Goal: Task Accomplishment & Management: Use online tool/utility

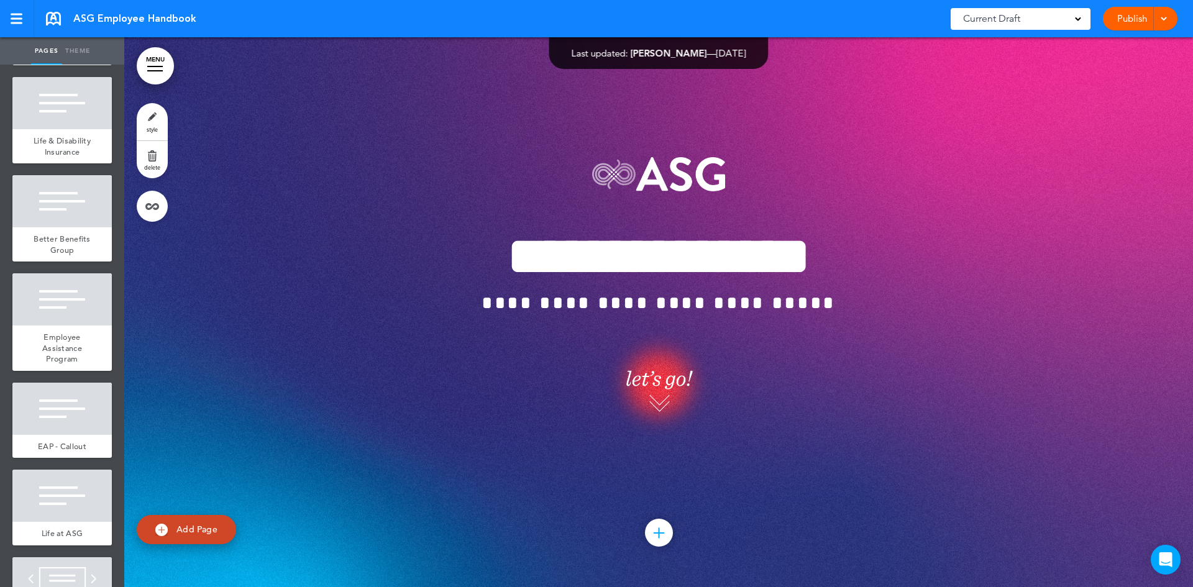
scroll to position [19006, 0]
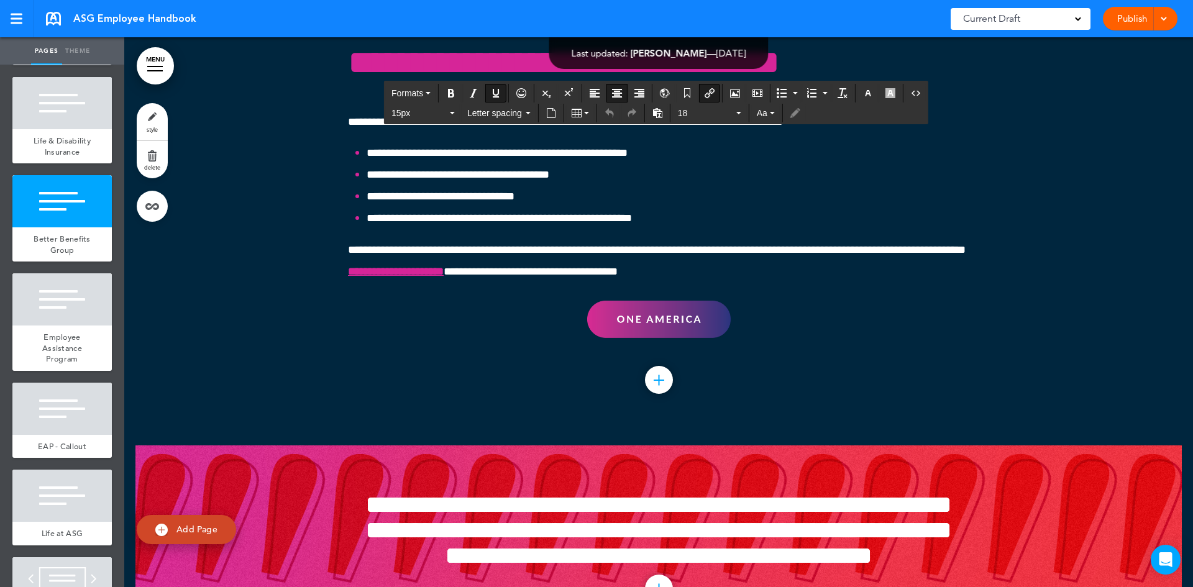
drag, startPoint x: 735, startPoint y: 396, endPoint x: 956, endPoint y: 448, distance: 227.3
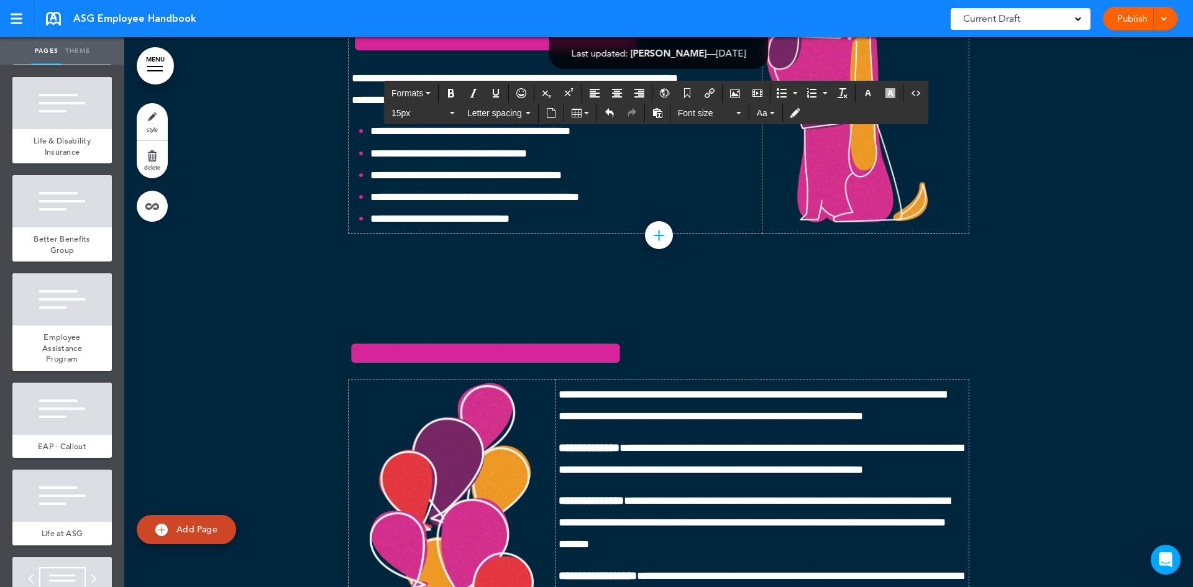
scroll to position [22611, 0]
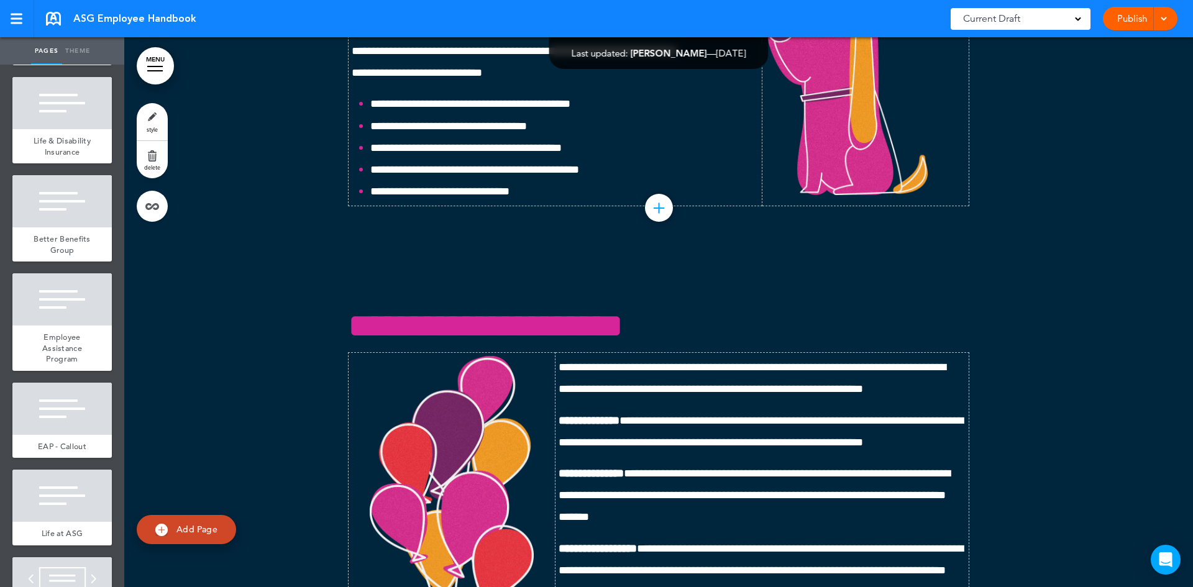
click at [1071, 17] on div "Current Draft" at bounding box center [1021, 19] width 140 height 22
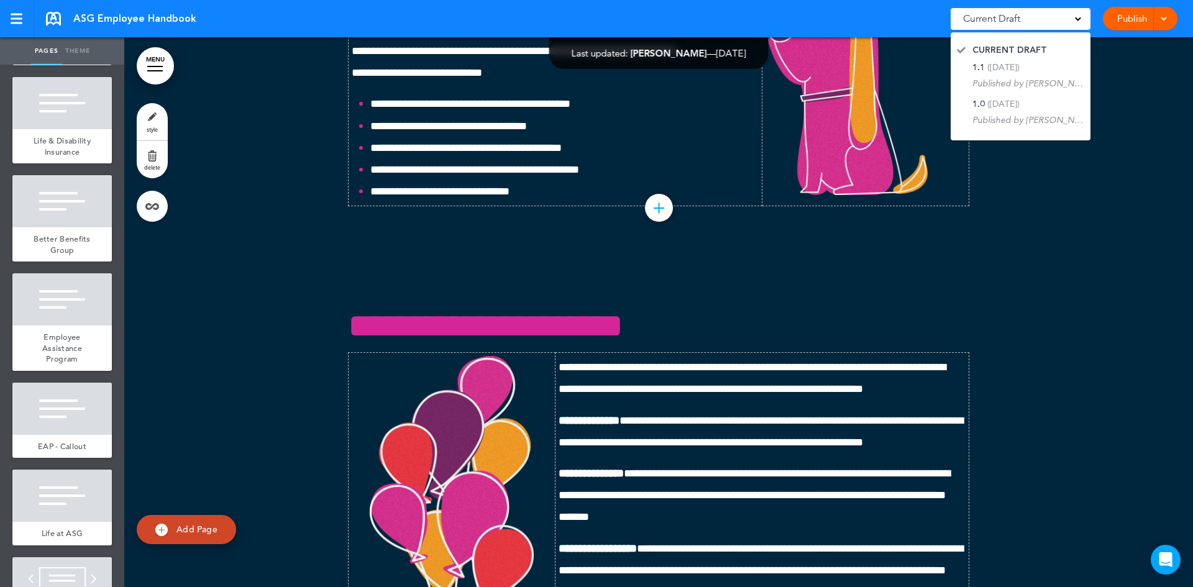
click at [1071, 17] on div "Current Draft" at bounding box center [1021, 19] width 140 height 22
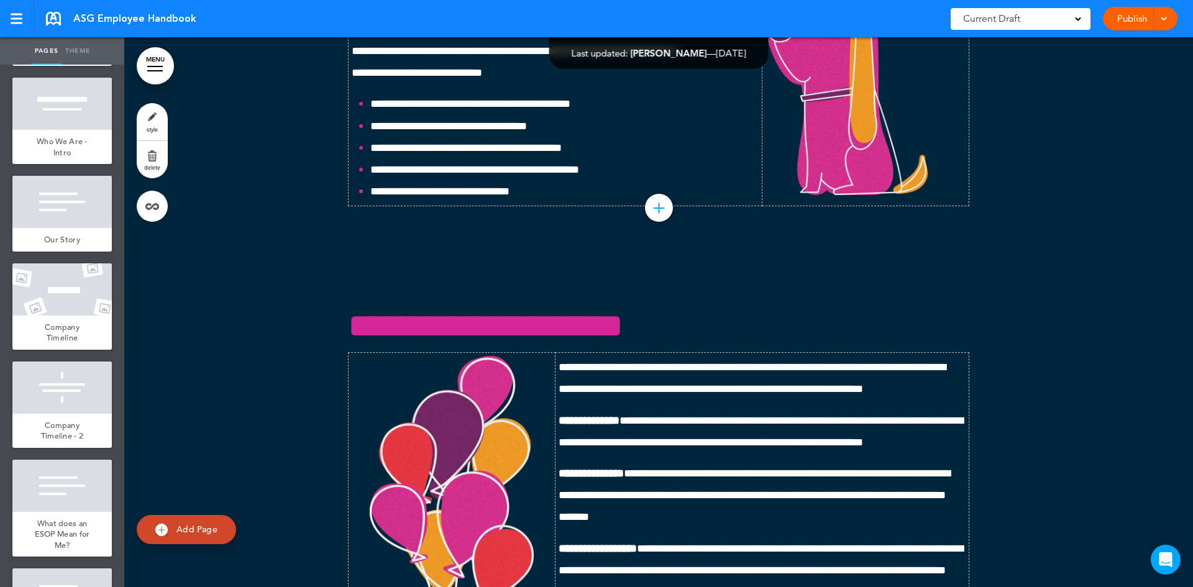
scroll to position [0, 0]
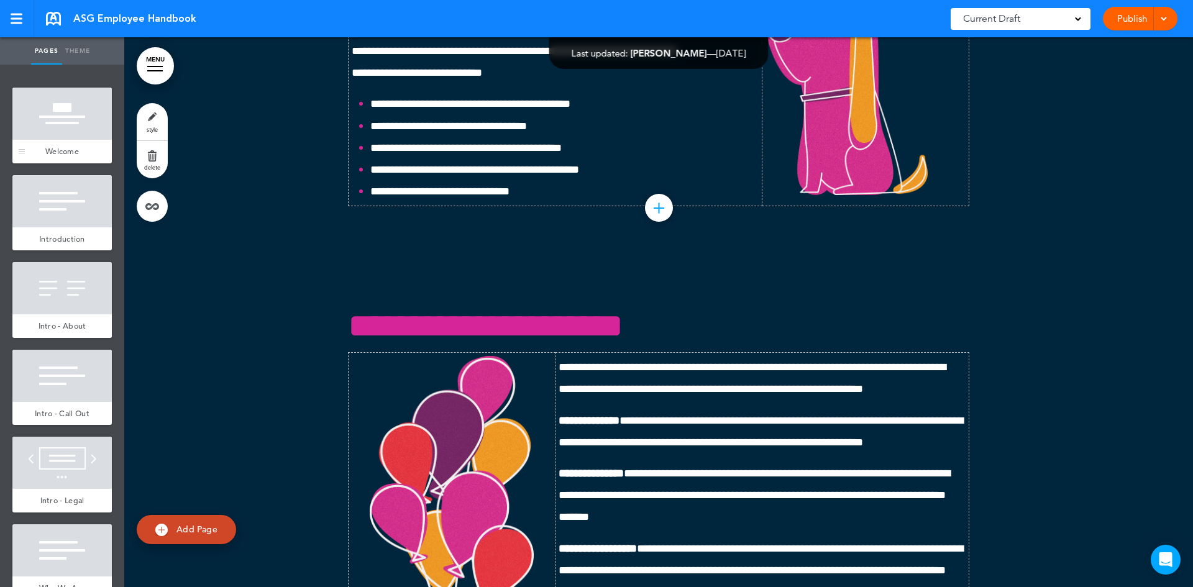
click at [40, 125] on div at bounding box center [61, 114] width 99 height 52
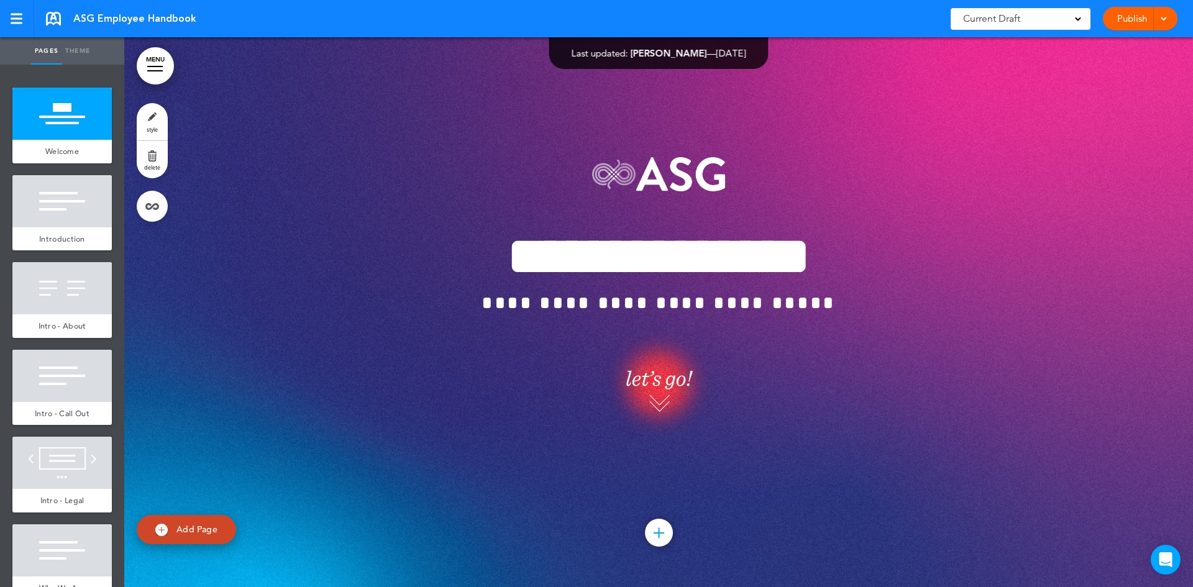
click at [1078, 21] on span at bounding box center [1078, 18] width 6 height 6
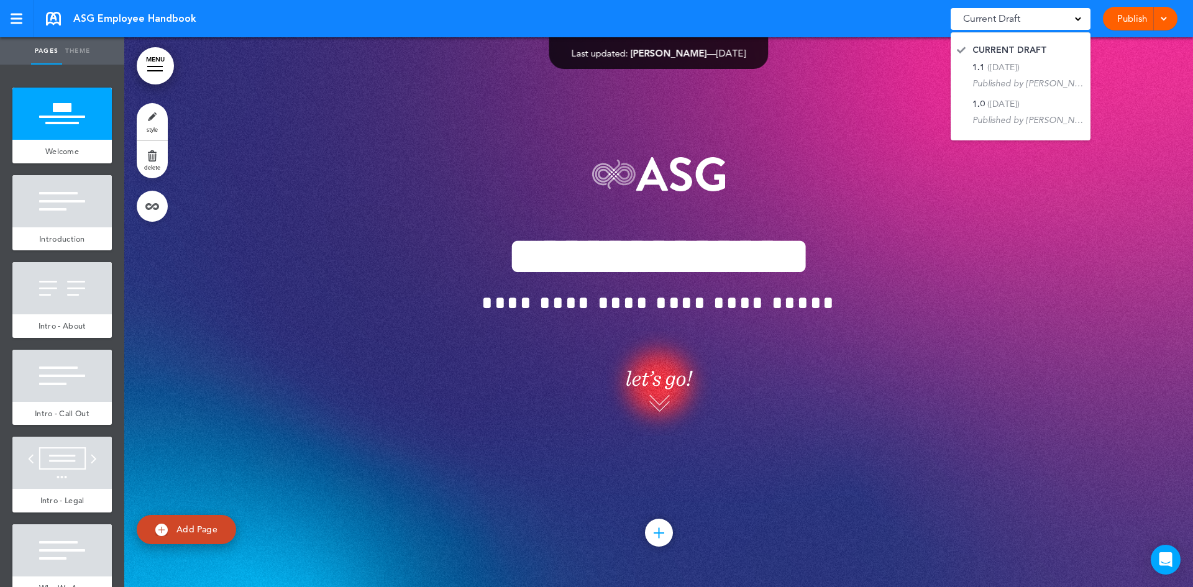
click at [1078, 21] on span at bounding box center [1078, 18] width 6 height 6
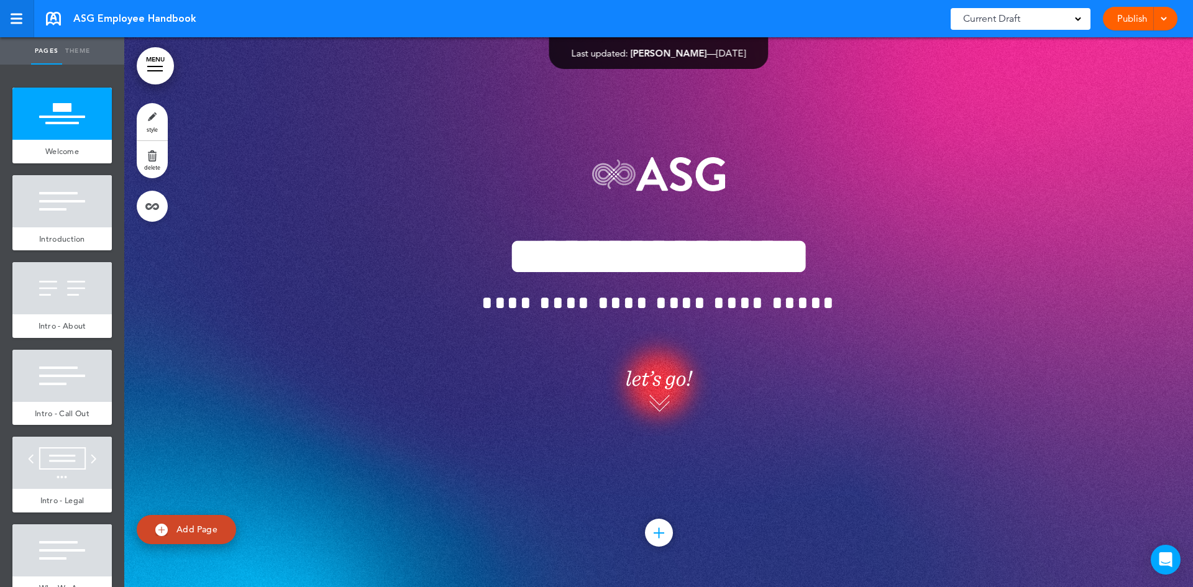
click at [12, 18] on div at bounding box center [17, 19] width 12 height 2
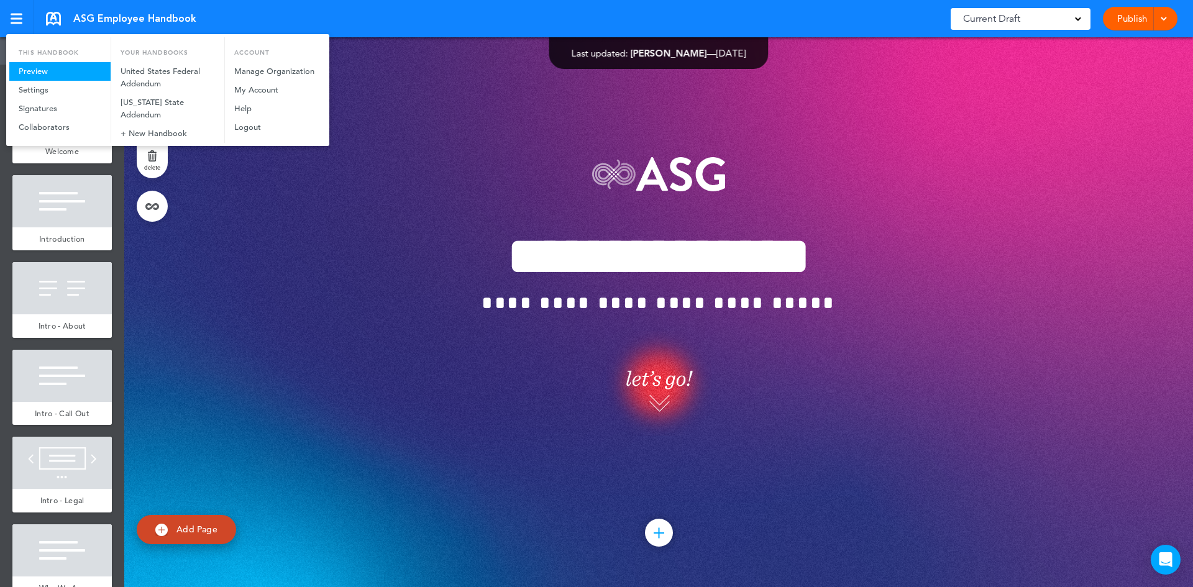
click at [36, 77] on link "Preview" at bounding box center [59, 71] width 101 height 19
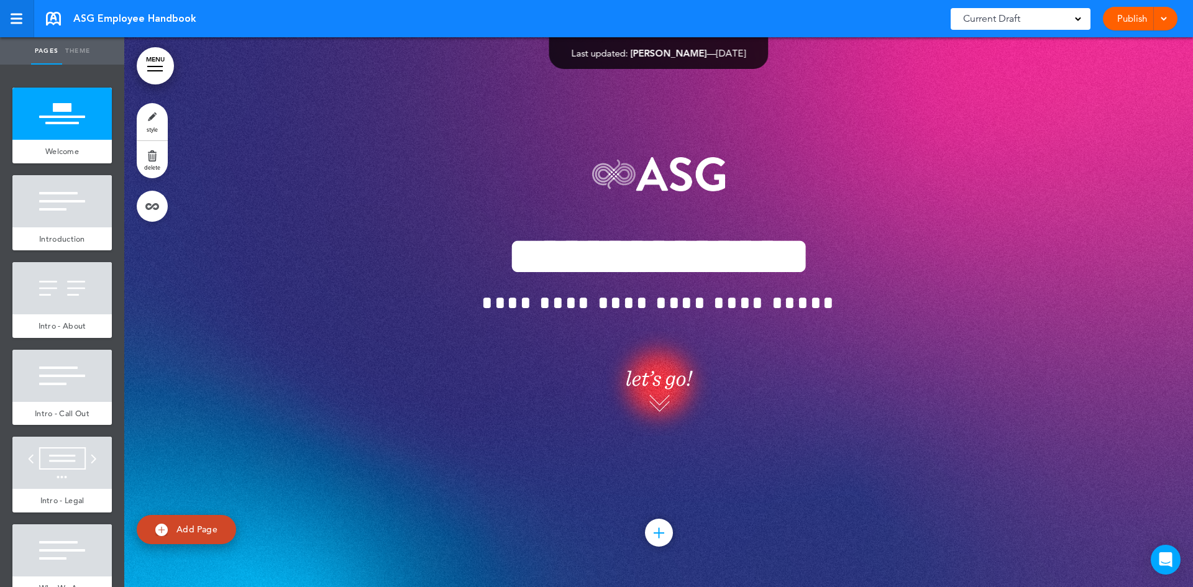
click at [21, 16] on link at bounding box center [17, 18] width 34 height 37
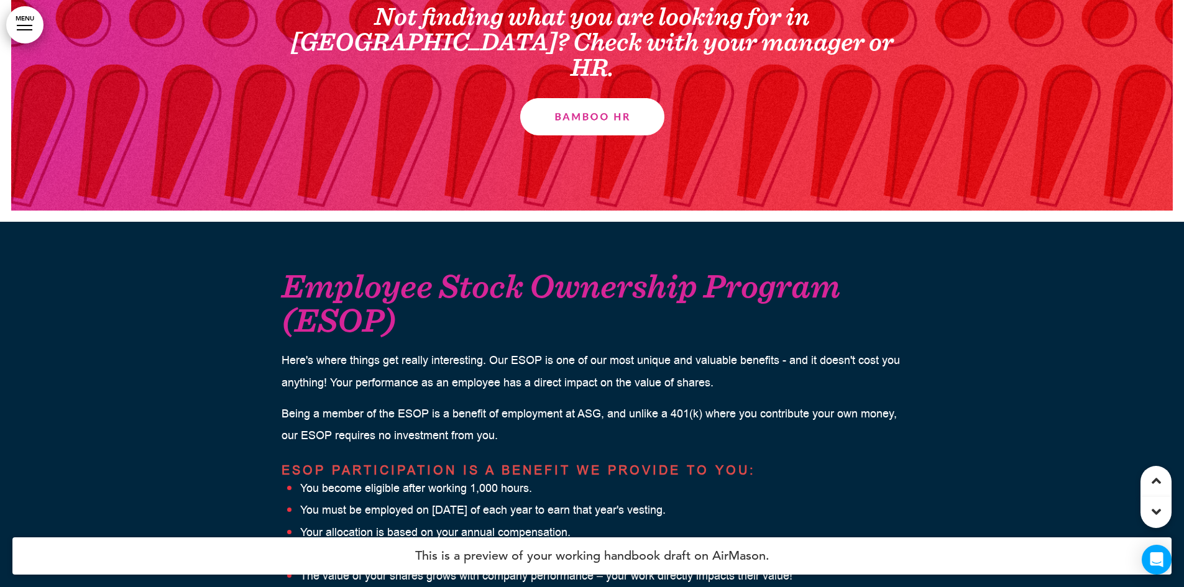
scroll to position [15915, 0]
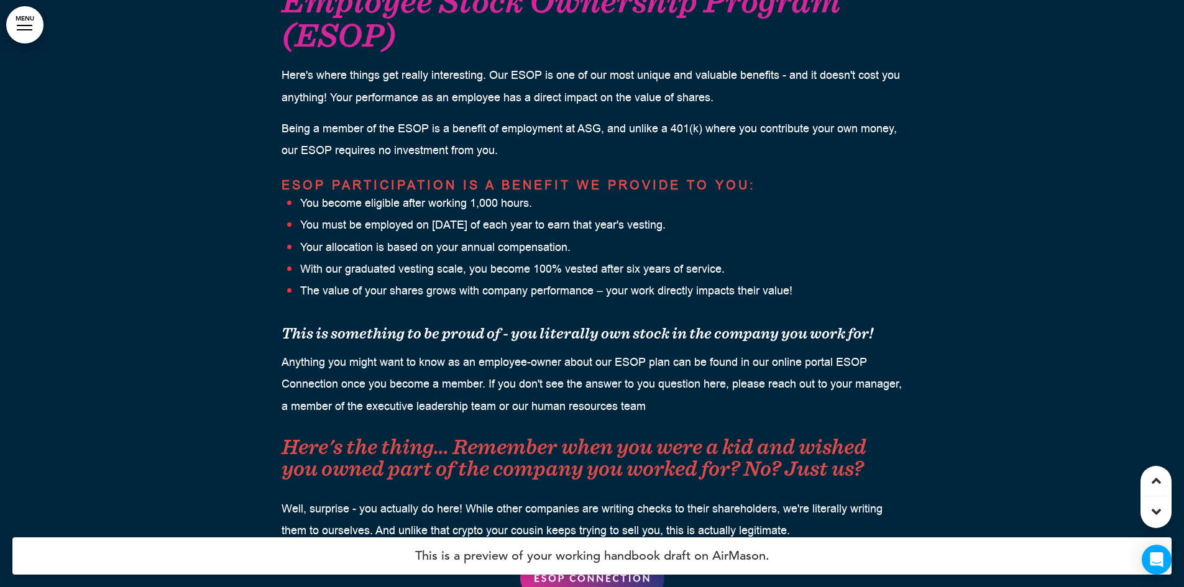
click at [591, 560] on img at bounding box center [592, 578] width 144 height 37
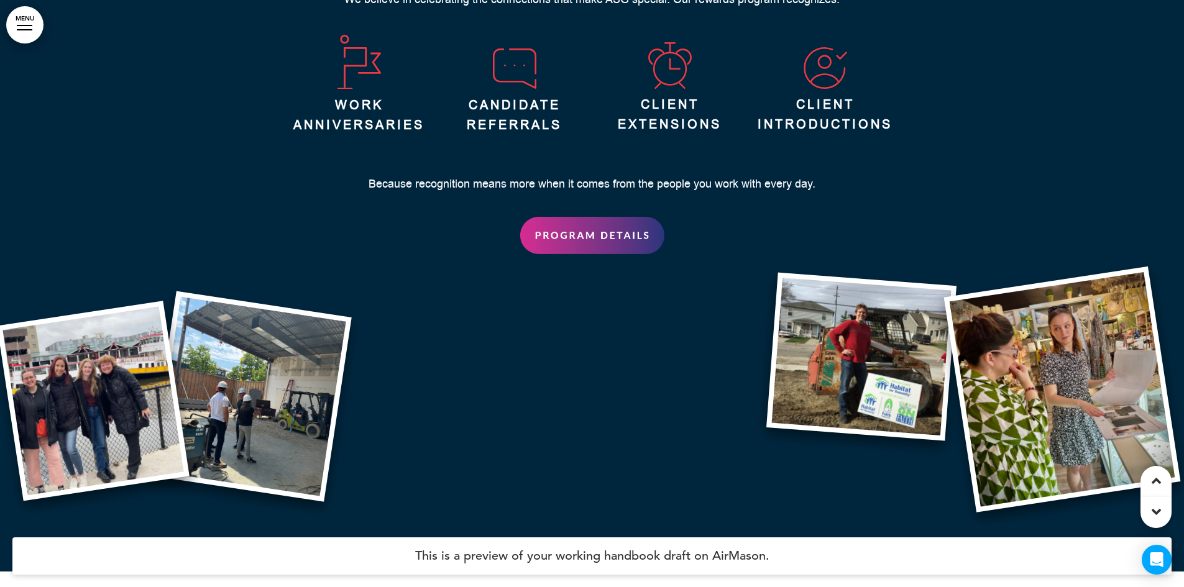
scroll to position [17407, 0]
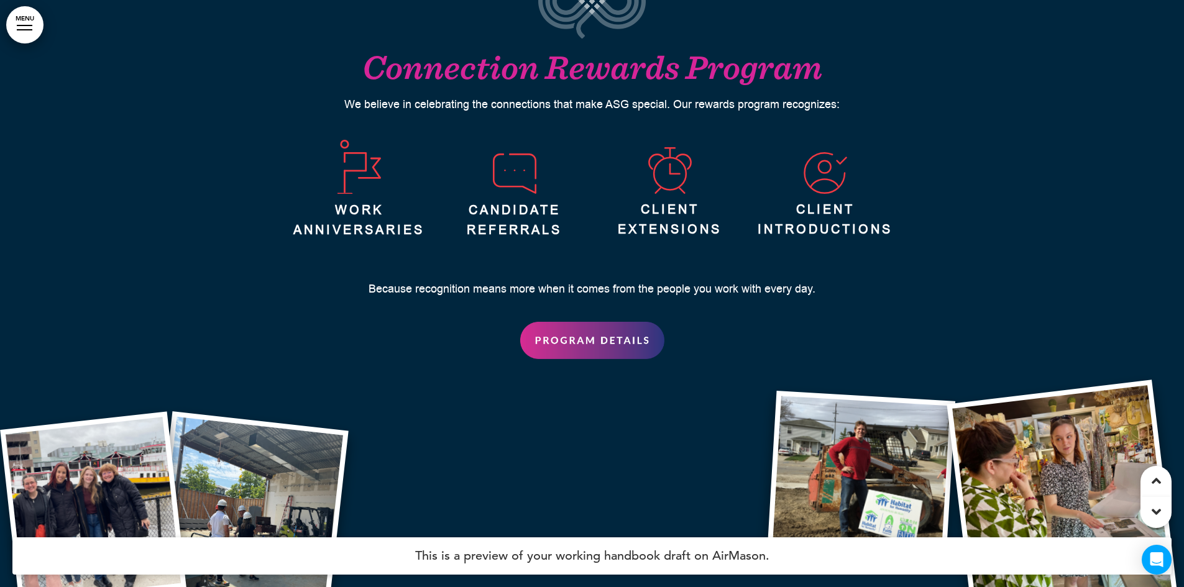
click at [589, 322] on img at bounding box center [592, 340] width 144 height 37
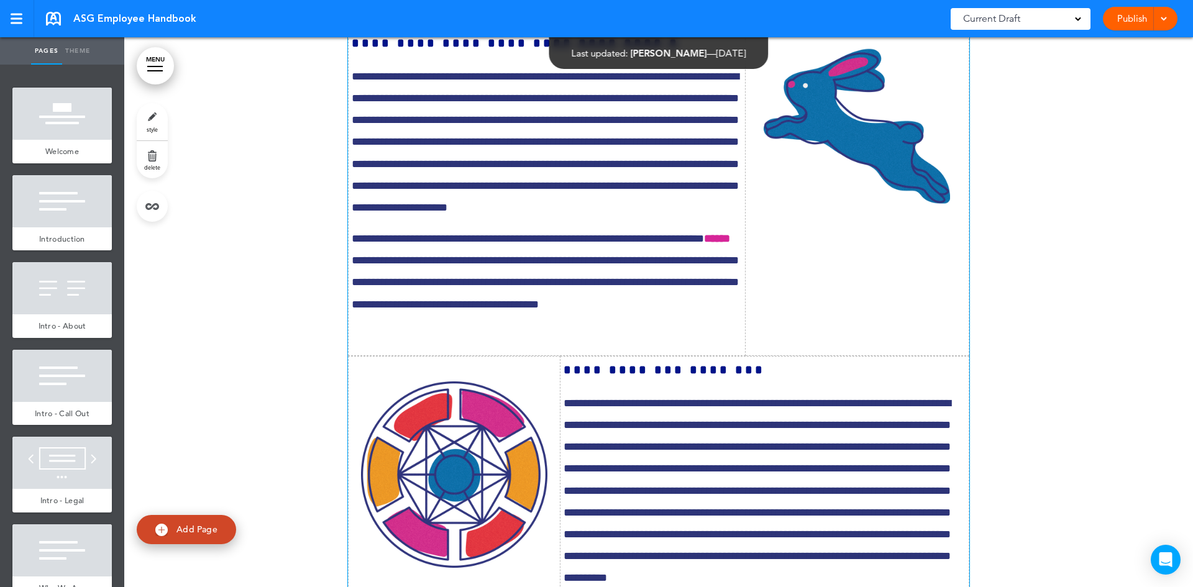
scroll to position [4226, 0]
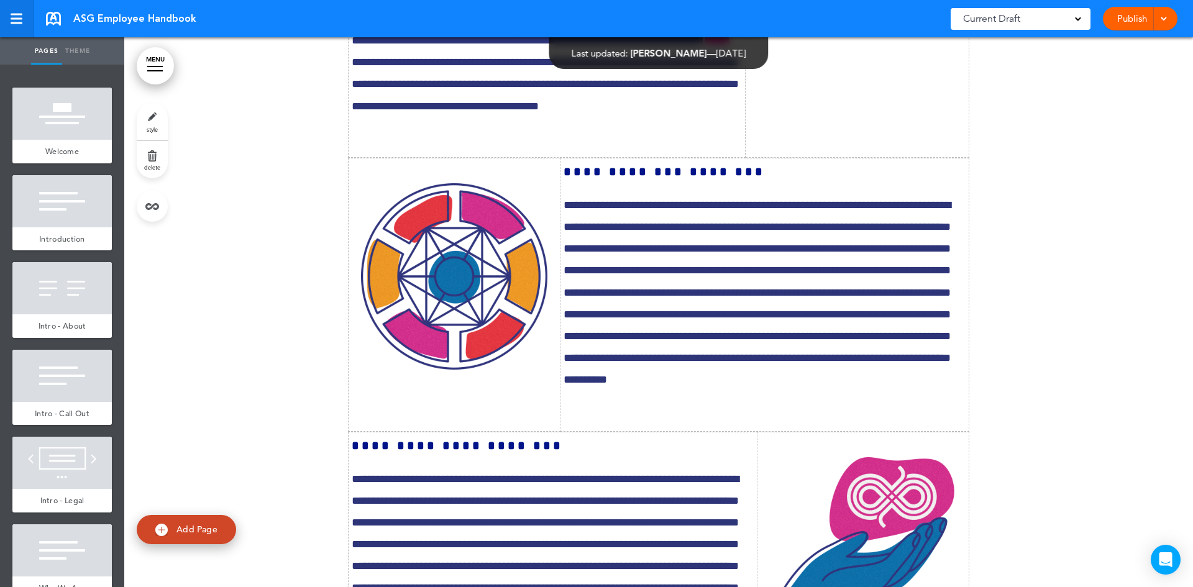
click at [15, 19] on div at bounding box center [17, 19] width 12 height 2
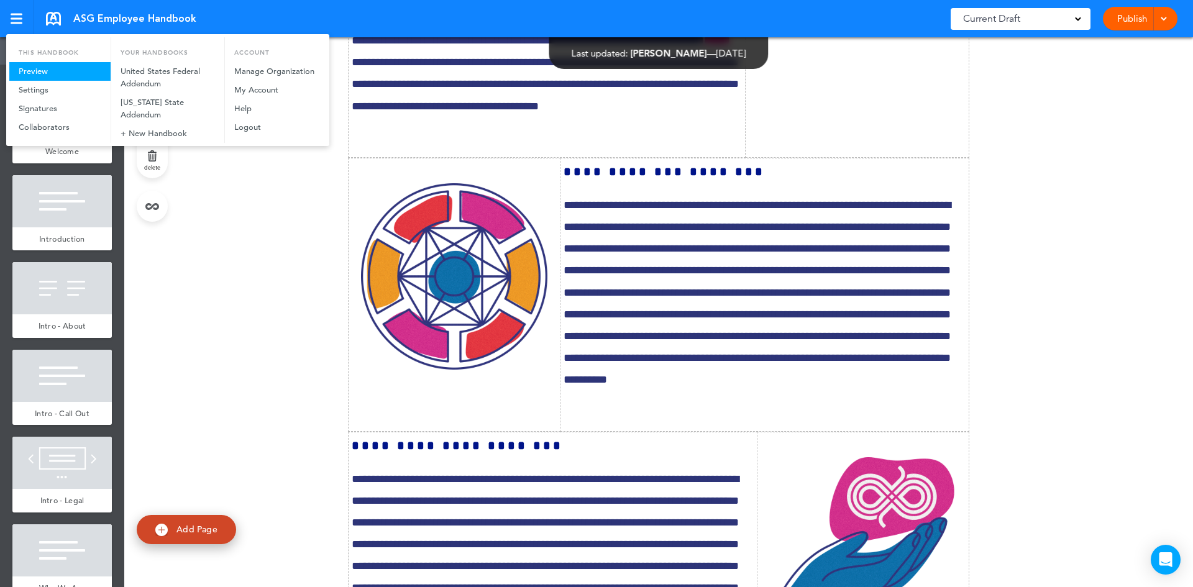
click at [27, 74] on link "Preview" at bounding box center [59, 71] width 101 height 19
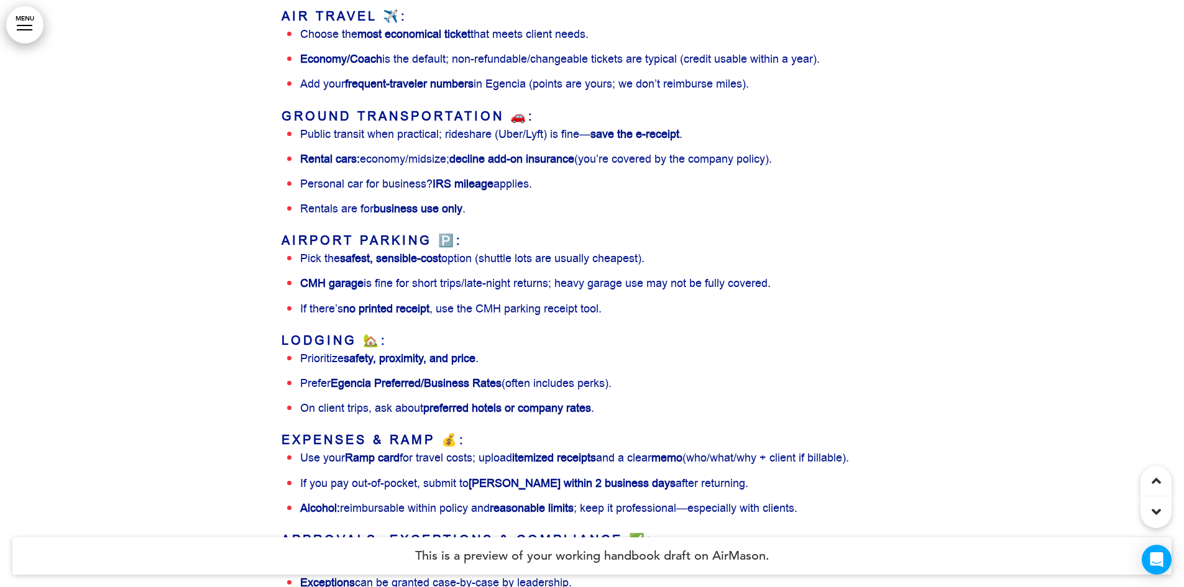
scroll to position [38230, 0]
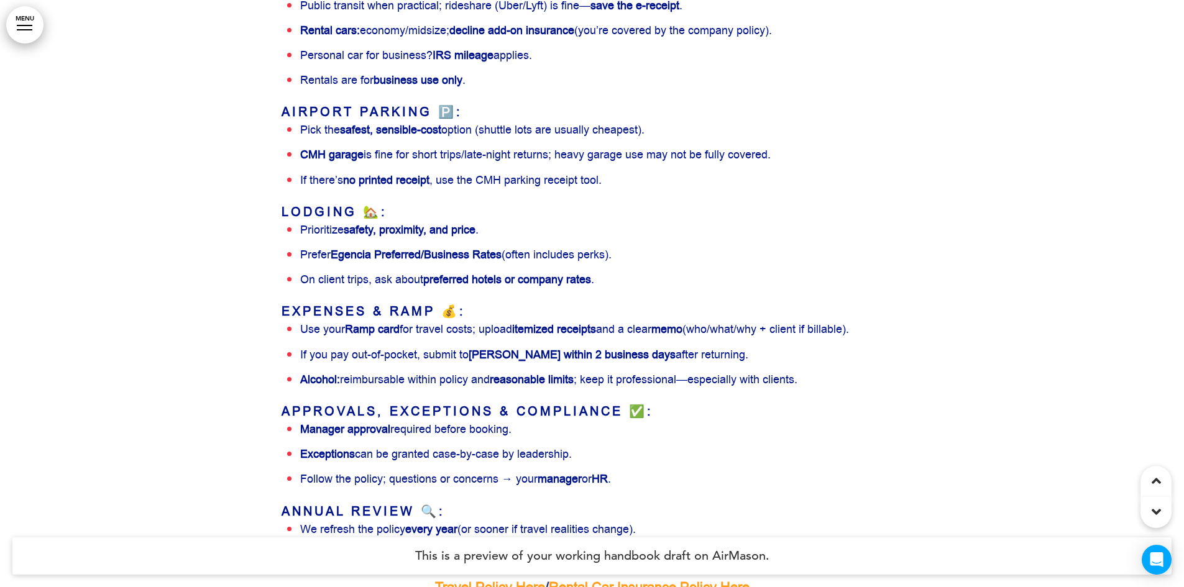
click at [481, 579] on strong "Travel Policy Here﻿" at bounding box center [490, 588] width 110 height 19
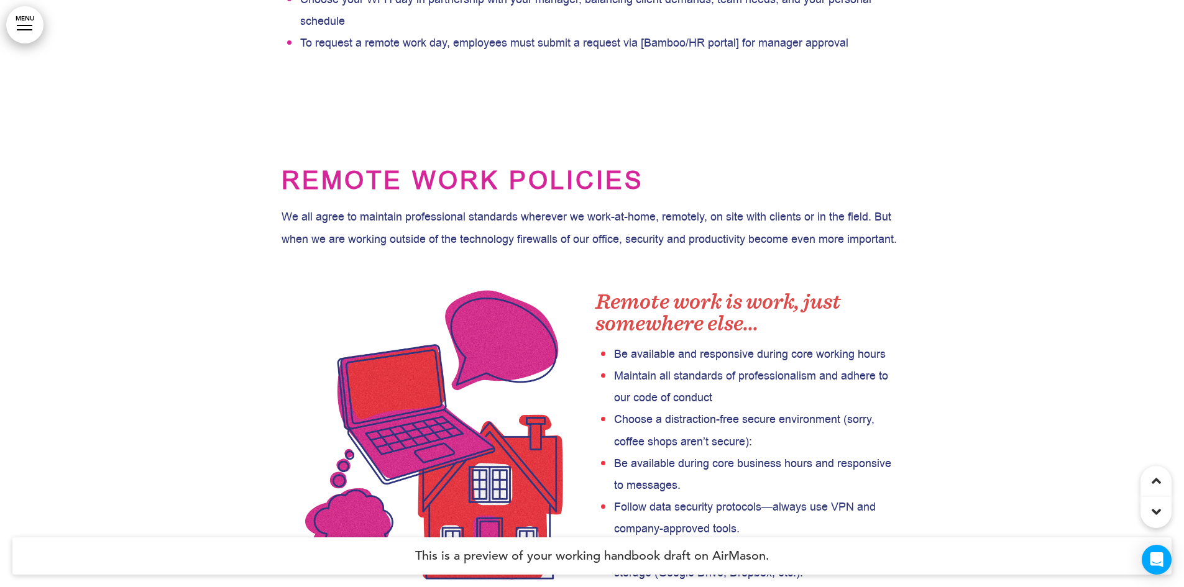
scroll to position [24868, 0]
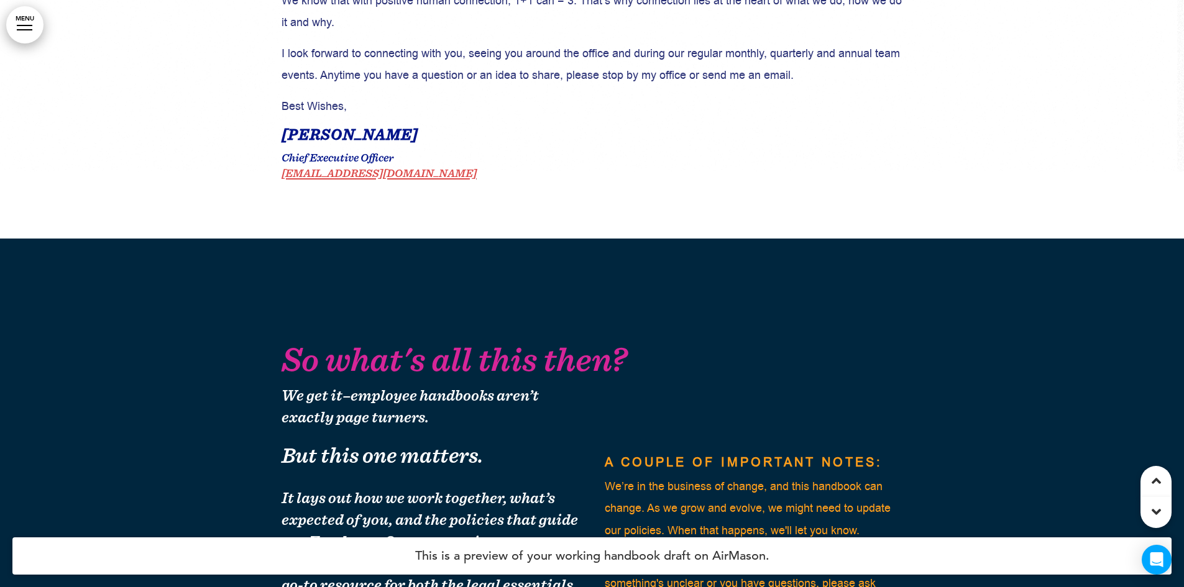
scroll to position [0, 0]
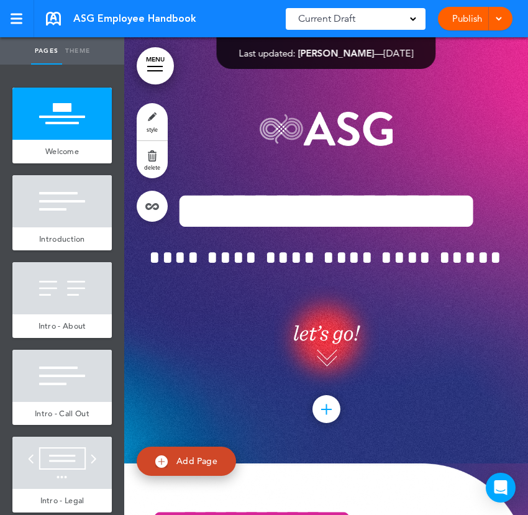
click at [469, 16] on link "Publish" at bounding box center [466, 19] width 39 height 24
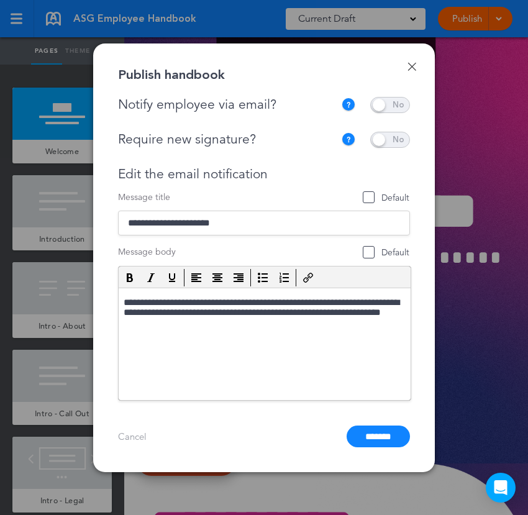
click at [398, 138] on span at bounding box center [390, 140] width 40 height 16
click at [364, 433] on input "*******" at bounding box center [378, 437] width 63 height 22
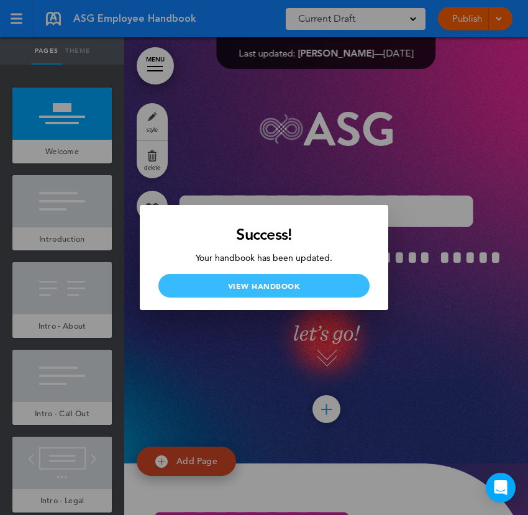
click at [254, 284] on link "View Handbook" at bounding box center [263, 286] width 211 height 24
